Goal: Task Accomplishment & Management: Manage account settings

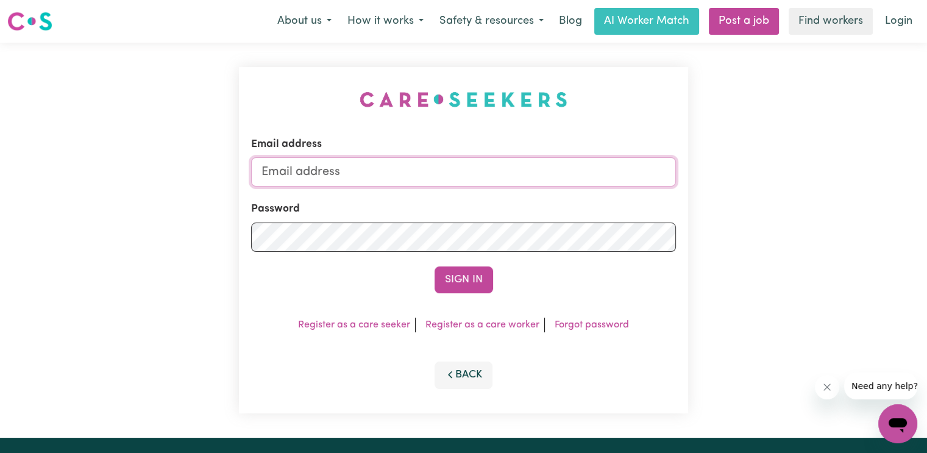
click at [283, 174] on input "Email address" at bounding box center [463, 171] width 425 height 29
type input "[EMAIL_ADDRESS][PERSON_NAME][DOMAIN_NAME]"
click at [434, 266] on button "Sign In" at bounding box center [463, 279] width 58 height 27
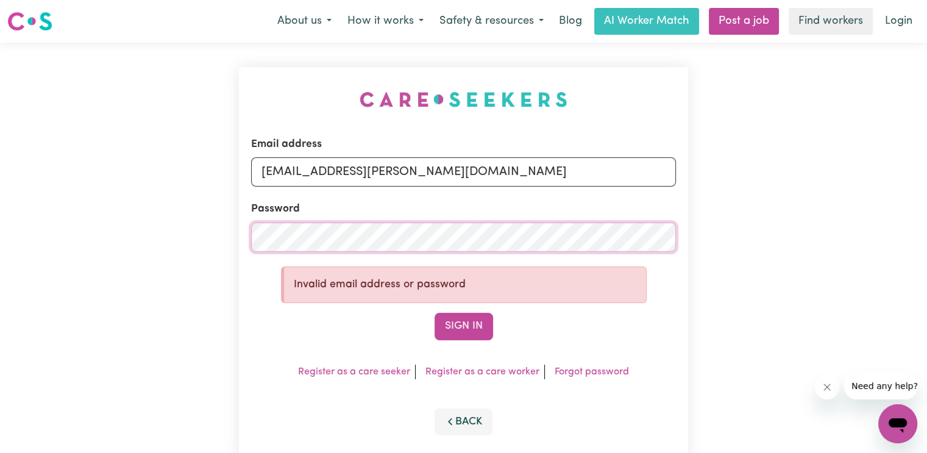
click at [158, 235] on div "Email address [EMAIL_ADDRESS][DOMAIN_NAME] Password Invalid email address or pa…" at bounding box center [463, 263] width 927 height 441
click at [166, 232] on div "Email address [EMAIL_ADDRESS][DOMAIN_NAME] Password Invalid email address or pa…" at bounding box center [463, 263] width 927 height 441
click at [434, 313] on button "Sign In" at bounding box center [463, 326] width 58 height 27
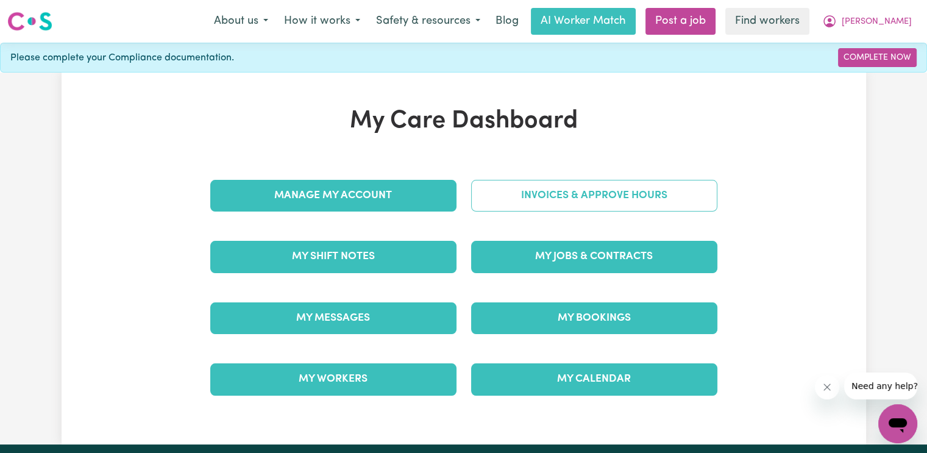
click at [504, 193] on link "Invoices & Approve Hours" at bounding box center [594, 196] width 246 height 32
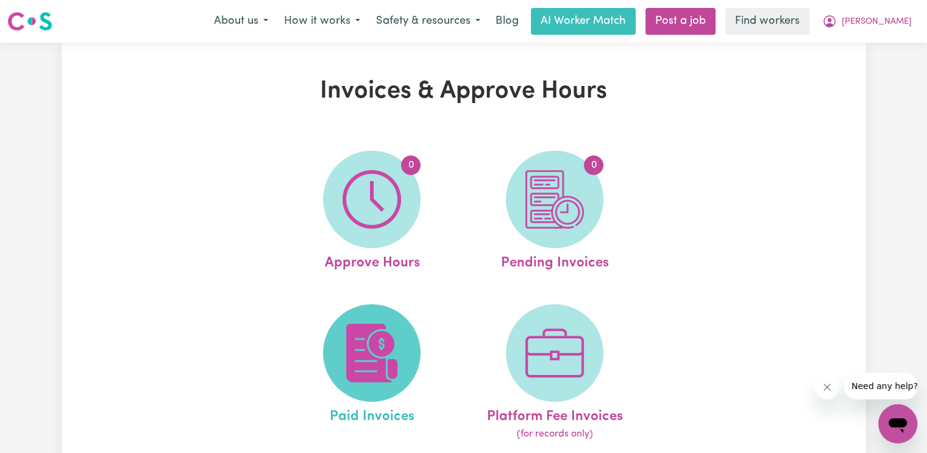
click at [406, 331] on span at bounding box center [371, 352] width 97 height 97
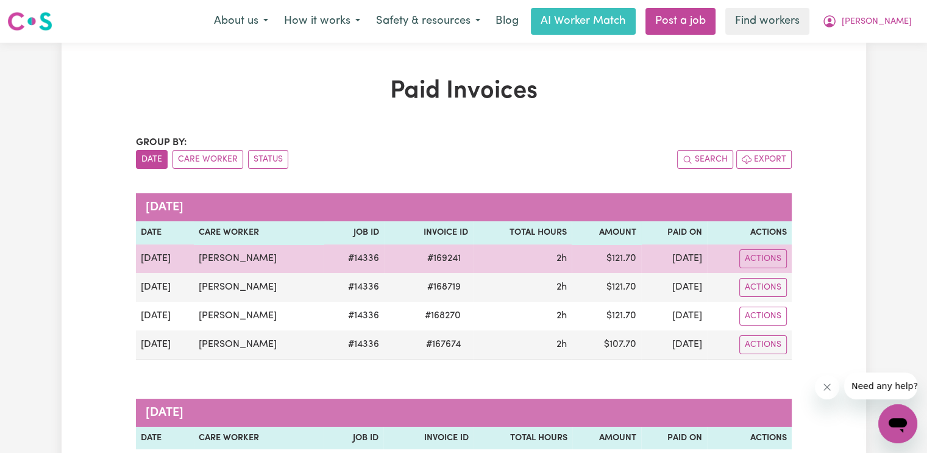
click at [420, 258] on span "# 169241" at bounding box center [444, 258] width 48 height 15
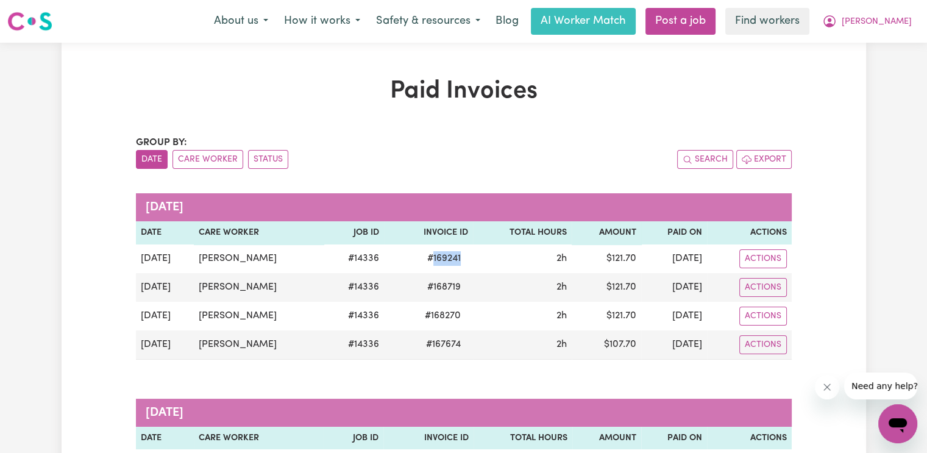
copy span "169241"
click at [894, 22] on span "[PERSON_NAME]" at bounding box center [876, 21] width 70 height 13
click at [870, 65] on link "Logout" at bounding box center [870, 69] width 96 height 23
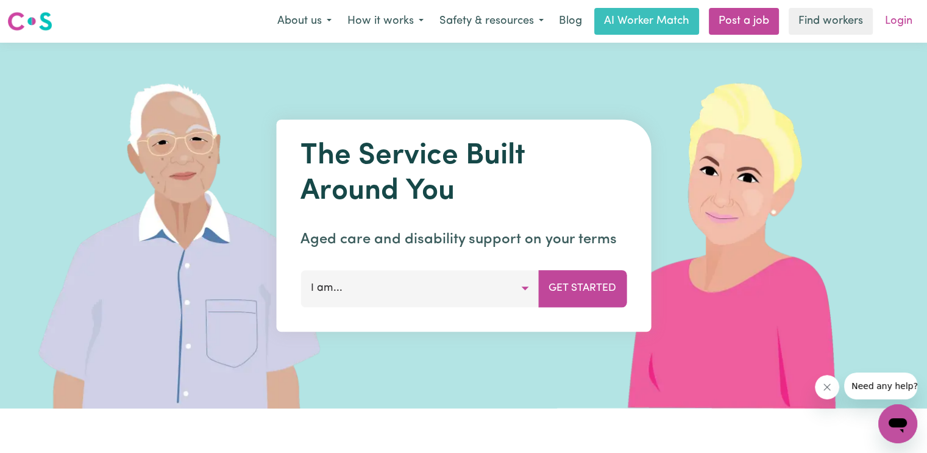
click at [894, 22] on link "Login" at bounding box center [898, 21] width 42 height 27
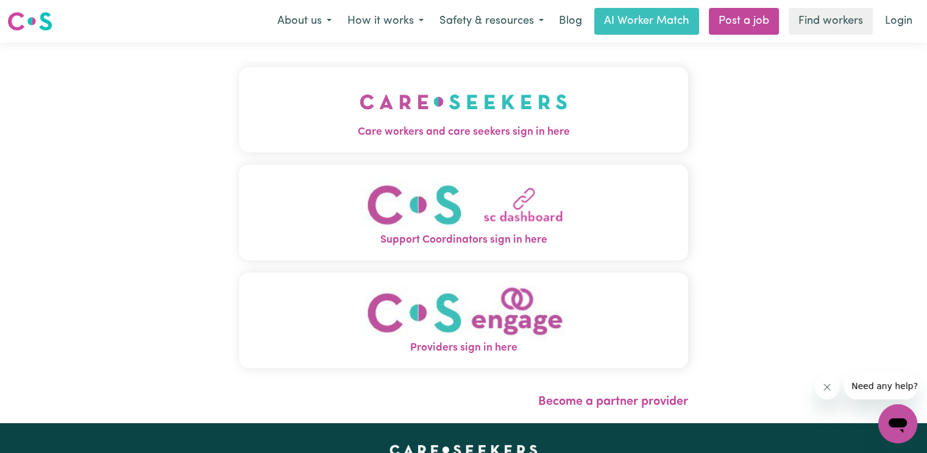
click at [411, 123] on img "Care workers and care seekers sign in here" at bounding box center [463, 101] width 208 height 45
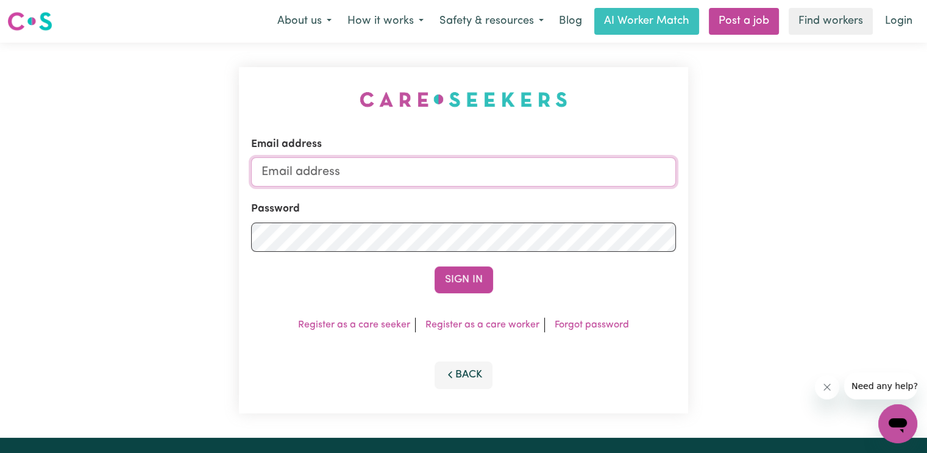
drag, startPoint x: 331, startPoint y: 171, endPoint x: 345, endPoint y: 158, distance: 19.0
click at [331, 171] on input "Email address" at bounding box center [463, 171] width 425 height 29
type input "[EMAIL_ADDRESS][DOMAIN_NAME]"
click at [434, 266] on button "Sign In" at bounding box center [463, 279] width 58 height 27
